Goal: Information Seeking & Learning: Find specific page/section

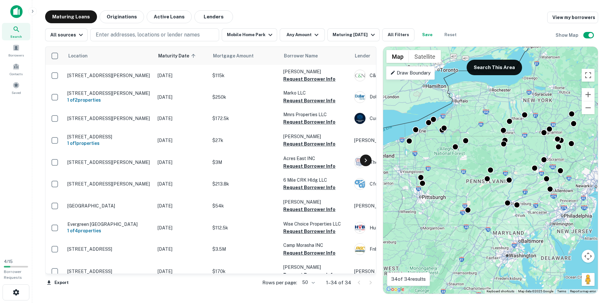
scroll to position [191, 0]
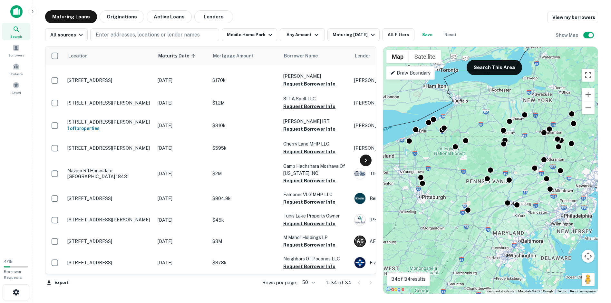
click at [366, 159] on icon at bounding box center [366, 160] width 8 height 8
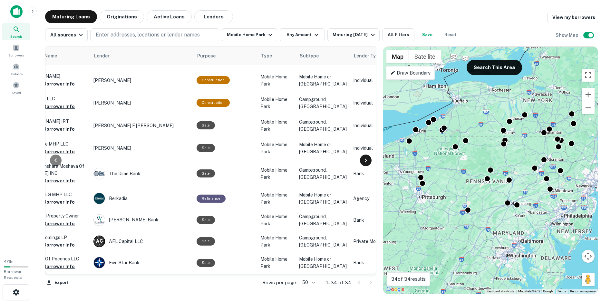
scroll to position [191, 271]
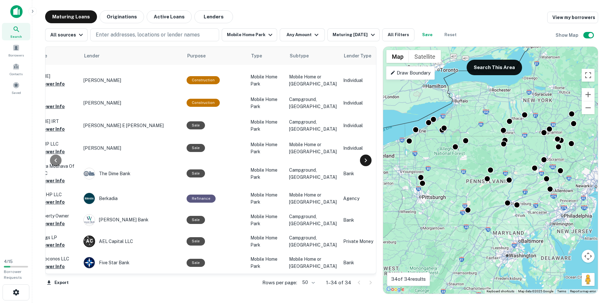
click at [366, 160] on icon at bounding box center [366, 160] width 8 height 8
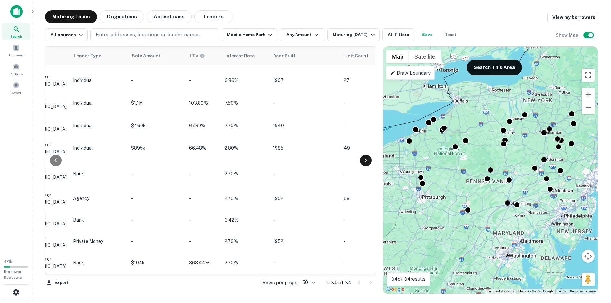
scroll to position [191, 542]
click at [52, 163] on icon at bounding box center [56, 160] width 8 height 8
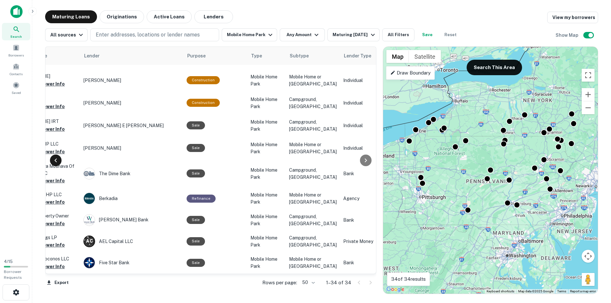
click at [52, 163] on icon at bounding box center [56, 160] width 8 height 8
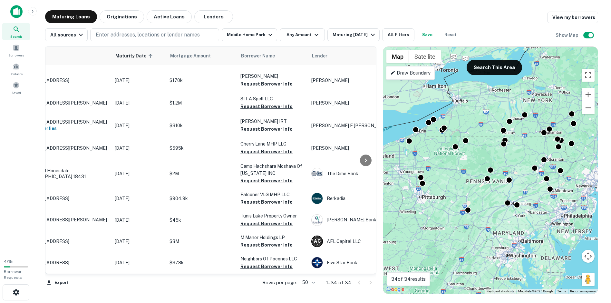
scroll to position [191, 0]
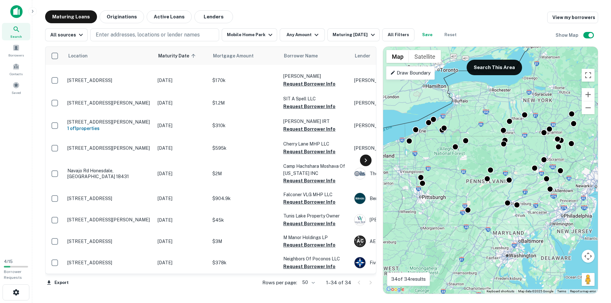
click at [365, 161] on icon at bounding box center [366, 160] width 8 height 8
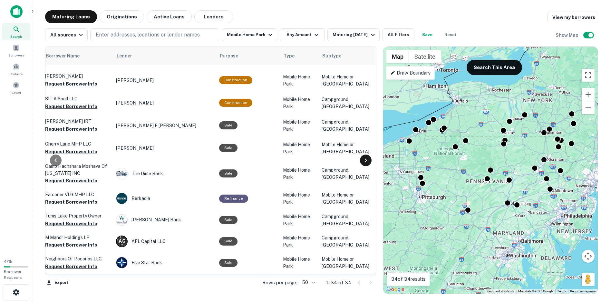
scroll to position [191, 271]
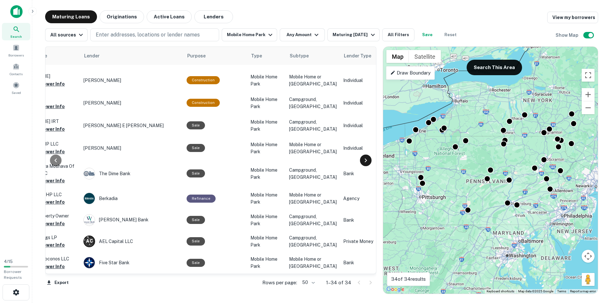
click at [365, 161] on icon at bounding box center [366, 160] width 8 height 8
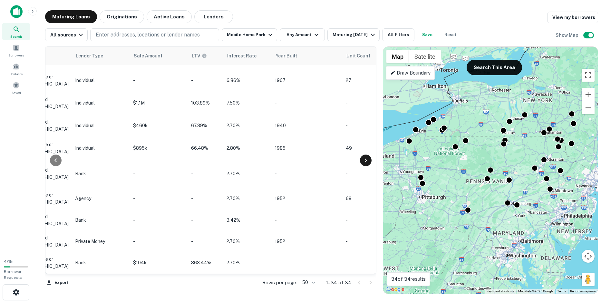
scroll to position [191, 542]
click at [56, 161] on icon at bounding box center [56, 160] width 2 height 4
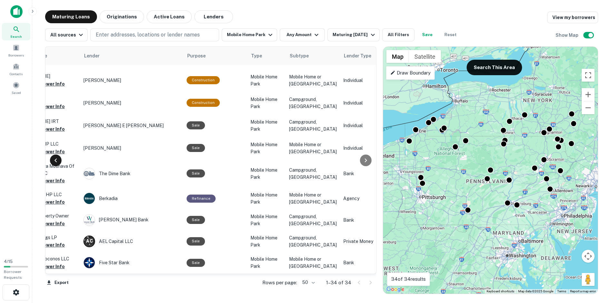
click at [56, 161] on icon at bounding box center [56, 160] width 2 height 4
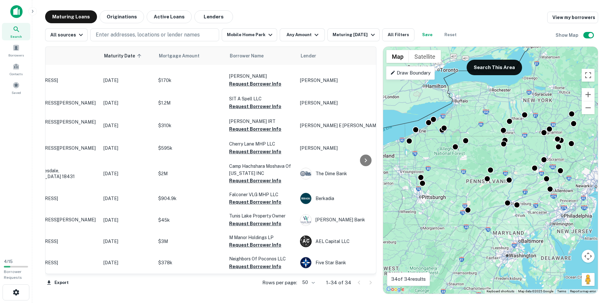
scroll to position [191, 0]
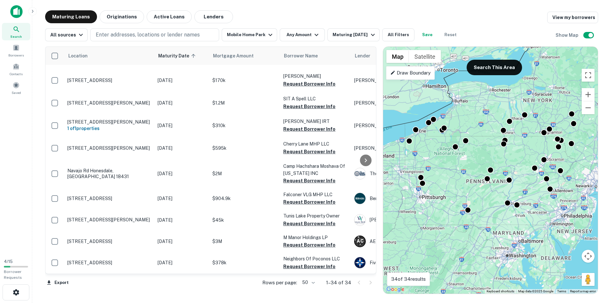
click at [56, 159] on td at bounding box center [54, 148] width 19 height 23
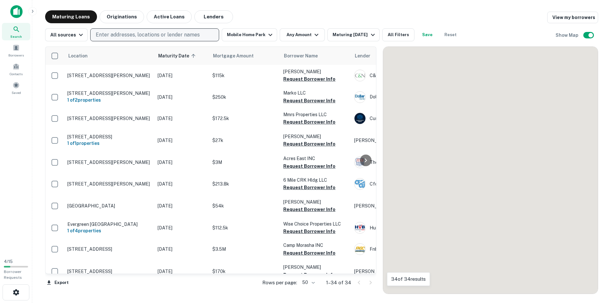
scroll to position [191, 0]
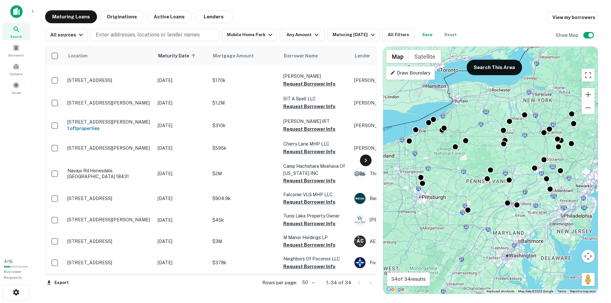
click at [365, 159] on icon at bounding box center [366, 160] width 8 height 8
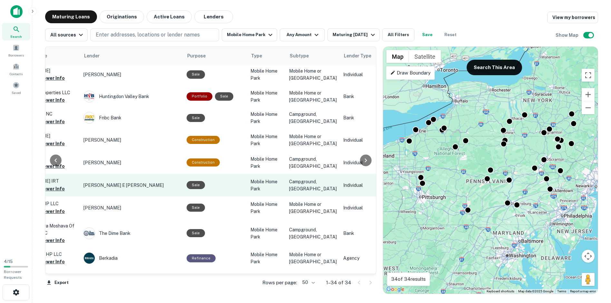
scroll to position [126, 271]
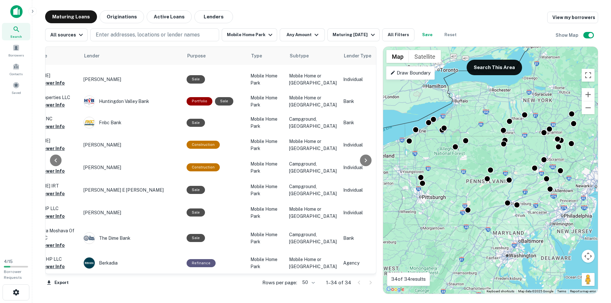
click at [46, 271] on div at bounding box center [55, 160] width 21 height 227
click at [50, 270] on div at bounding box center [55, 160] width 21 height 227
click at [55, 160] on icon at bounding box center [56, 160] width 8 height 8
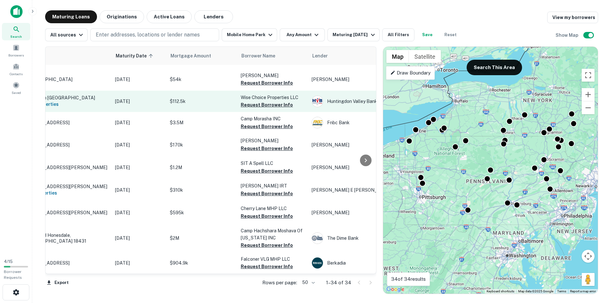
scroll to position [126, 0]
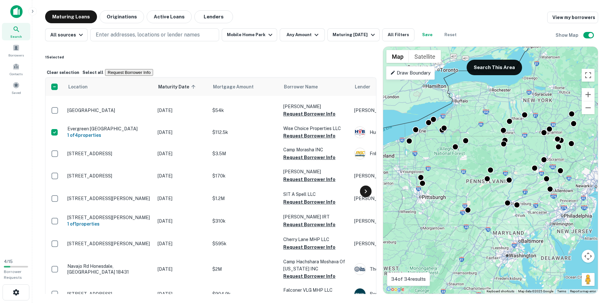
click at [368, 187] on icon at bounding box center [366, 191] width 8 height 8
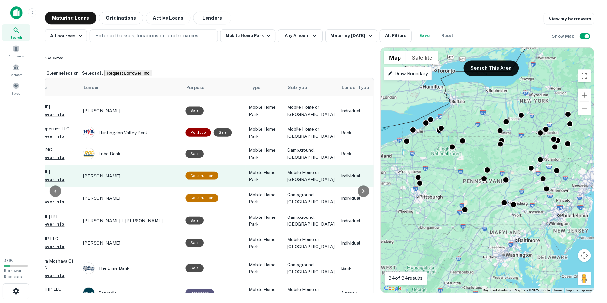
scroll to position [159, 271]
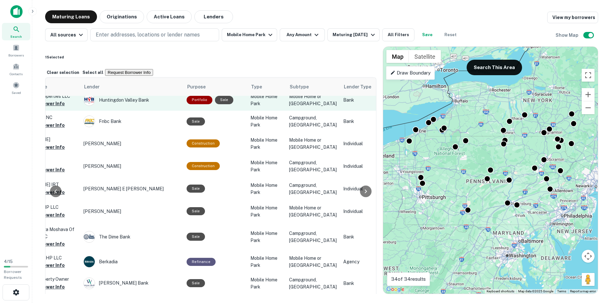
click at [174, 98] on td "Huntingdon Valley Bank" at bounding box center [131, 99] width 103 height 21
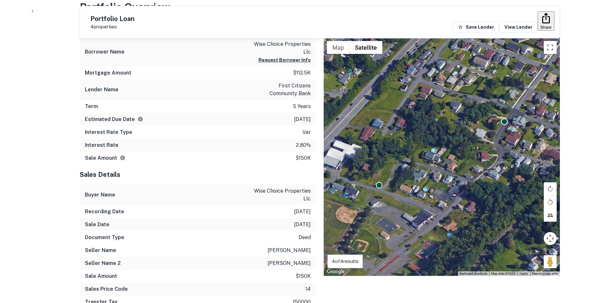
scroll to position [323, 0]
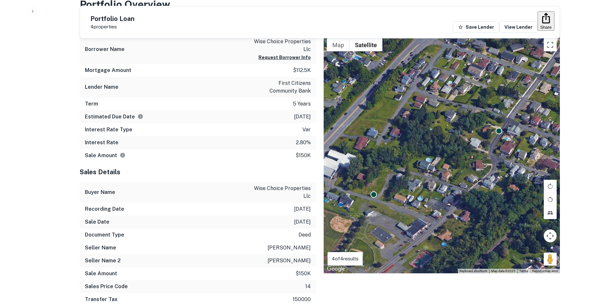
drag, startPoint x: 462, startPoint y: 129, endPoint x: 455, endPoint y: 142, distance: 14.3
click at [455, 142] on div "To activate drag with keyboard, press Alt + Enter. Once in keyboard drag state,…" at bounding box center [441, 154] width 236 height 238
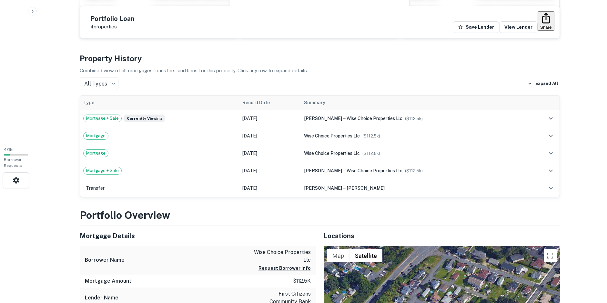
scroll to position [0, 0]
